Goal: Task Accomplishment & Management: Complete application form

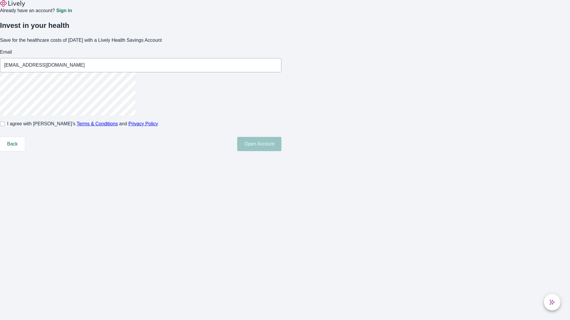
click at [5, 126] on input "I agree with Lively’s Terms & Conditions and Privacy Policy" at bounding box center [2, 124] width 5 height 5
checkbox input "true"
click at [281, 151] on button "Open Account" at bounding box center [259, 144] width 44 height 14
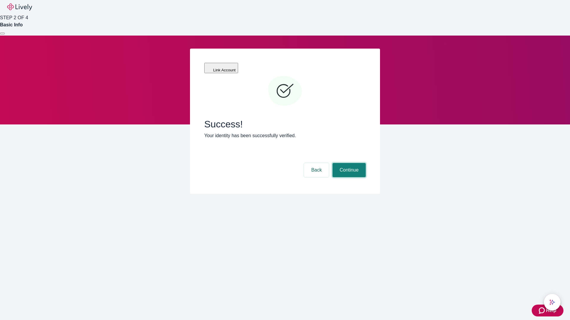
click at [348, 163] on button "Continue" at bounding box center [348, 170] width 33 height 14
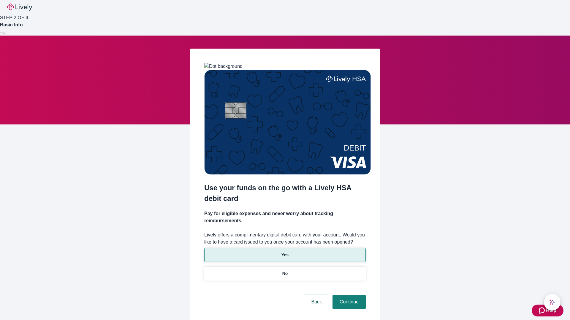
click at [284, 252] on p "Yes" at bounding box center [284, 255] width 7 height 6
click at [348, 295] on button "Continue" at bounding box center [348, 302] width 33 height 14
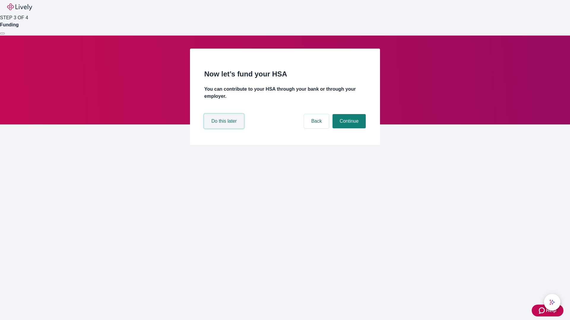
click at [225, 128] on button "Do this later" at bounding box center [223, 121] width 39 height 14
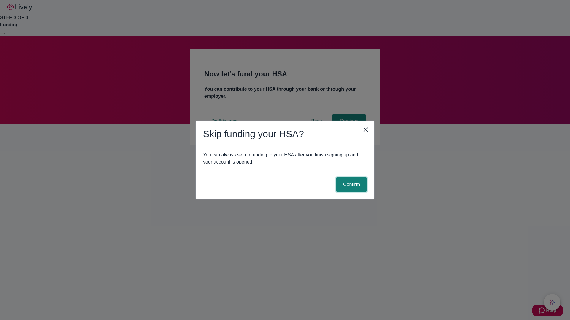
click at [350, 185] on button "Confirm" at bounding box center [351, 185] width 31 height 14
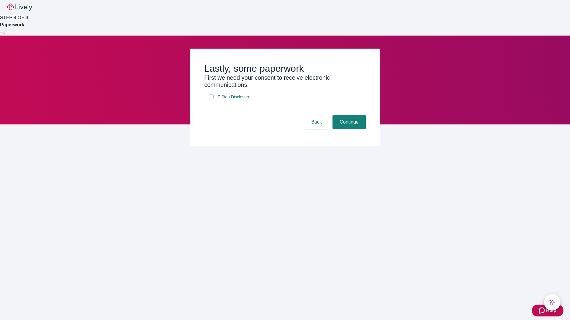
click at [211, 99] on input "E-Sign Disclosure" at bounding box center [211, 97] width 5 height 5
checkbox input "true"
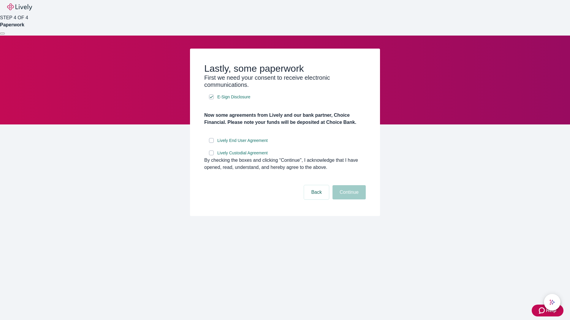
click at [211, 143] on input "Lively End User Agreement" at bounding box center [211, 140] width 5 height 5
checkbox input "true"
click at [211, 155] on input "Lively Custodial Agreement" at bounding box center [211, 153] width 5 height 5
checkbox input "true"
click at [348, 200] on button "Continue" at bounding box center [348, 192] width 33 height 14
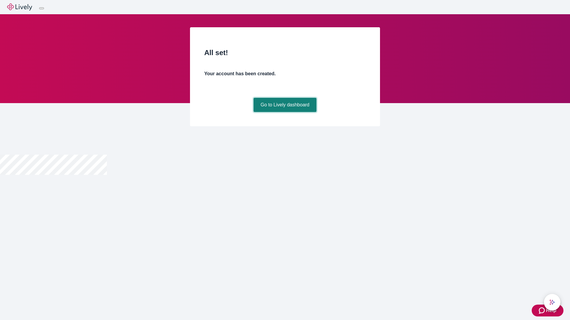
click at [284, 112] on link "Go to Lively dashboard" at bounding box center [284, 105] width 63 height 14
